Goal: Information Seeking & Learning: Find specific fact

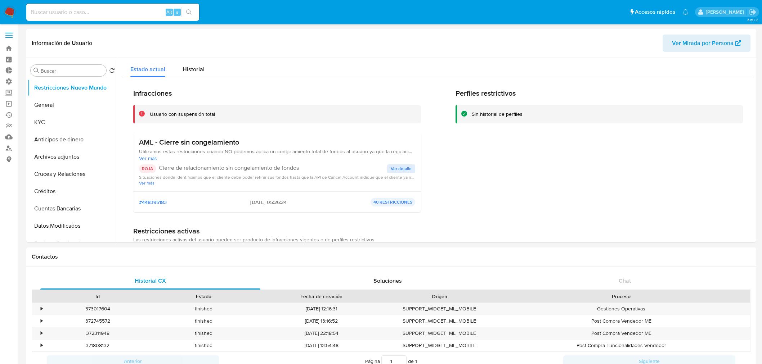
select select "10"
click at [45, 10] on input at bounding box center [112, 12] width 173 height 9
paste input "Glaamdvt"
type input "Glaamdvt"
click at [57, 22] on nav "Pausado Ver notificaciones Glaamdvt Alt s Accesos rápidos Presiona las siguient…" at bounding box center [381, 12] width 762 height 24
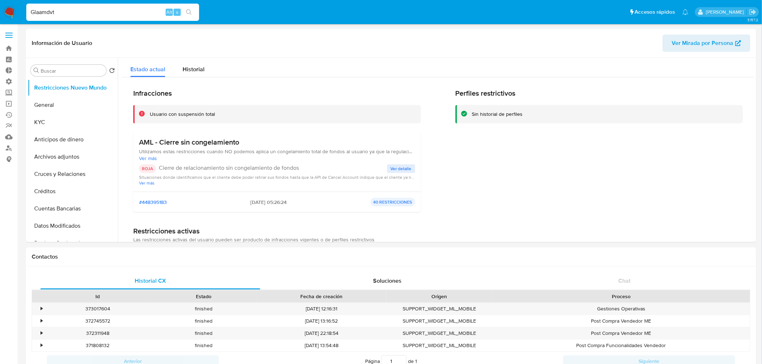
click at [35, 15] on input "Glaamdvt" at bounding box center [112, 12] width 173 height 9
click at [51, 10] on input at bounding box center [112, 12] width 173 height 9
paste input "[EMAIL_ADDRESS][DOMAIN_NAME]"
click at [47, 12] on input "[EMAIL_ADDRESS][DOMAIN_NAME]" at bounding box center [112, 12] width 173 height 9
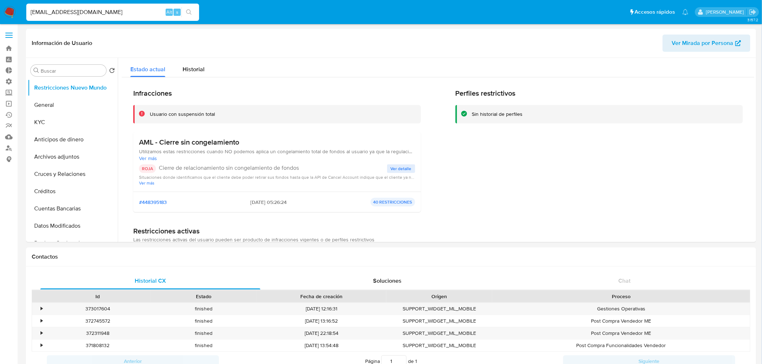
click at [47, 12] on input "[EMAIL_ADDRESS][DOMAIN_NAME]" at bounding box center [112, 12] width 173 height 9
drag, startPoint x: 125, startPoint y: 13, endPoint x: 0, endPoint y: 33, distance: 126.5
paste input "Glaamdvt"
type input "Glaamdvt"
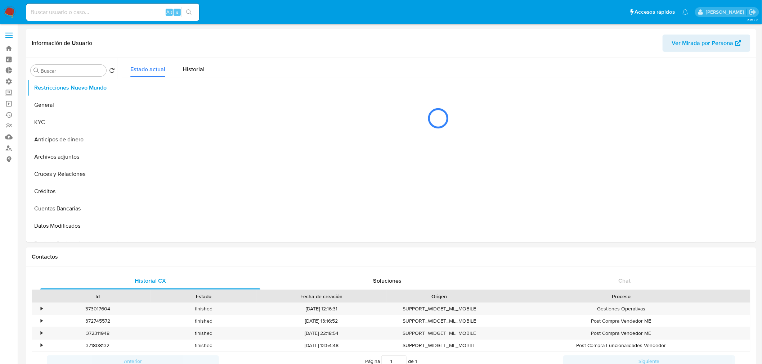
select select "10"
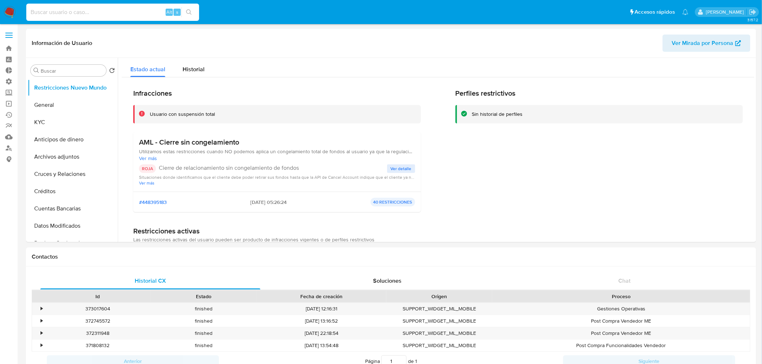
click at [80, 14] on input at bounding box center [112, 12] width 173 height 9
paste input "Glaamdvt"
type input "Glaamdvt"
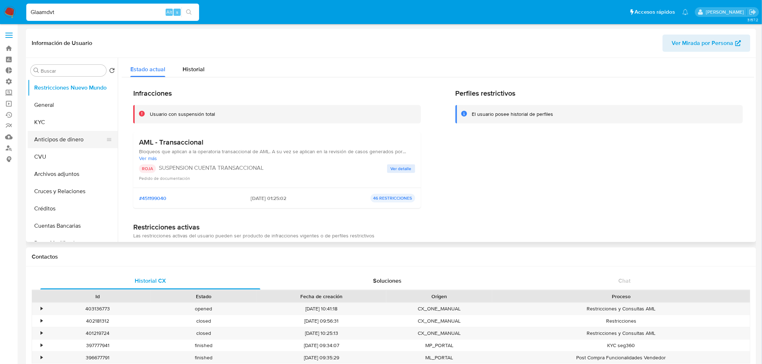
select select "10"
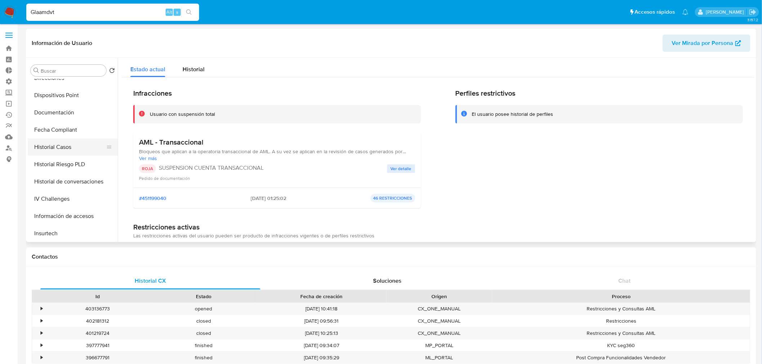
click at [51, 144] on button "Historial Casos" at bounding box center [70, 147] width 84 height 17
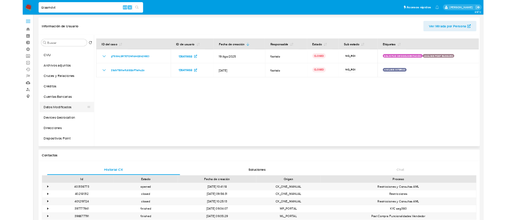
scroll to position [0, 0]
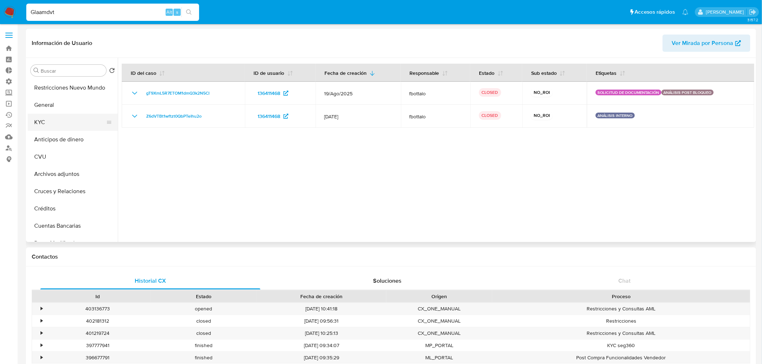
click at [52, 120] on button "KYC" at bounding box center [70, 122] width 84 height 17
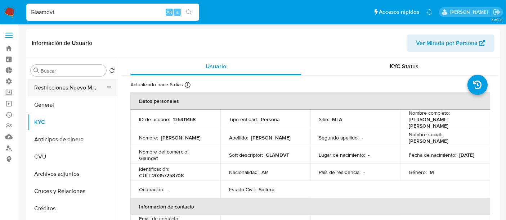
click at [71, 89] on button "Restricciones Nuevo Mundo" at bounding box center [70, 87] width 84 height 17
